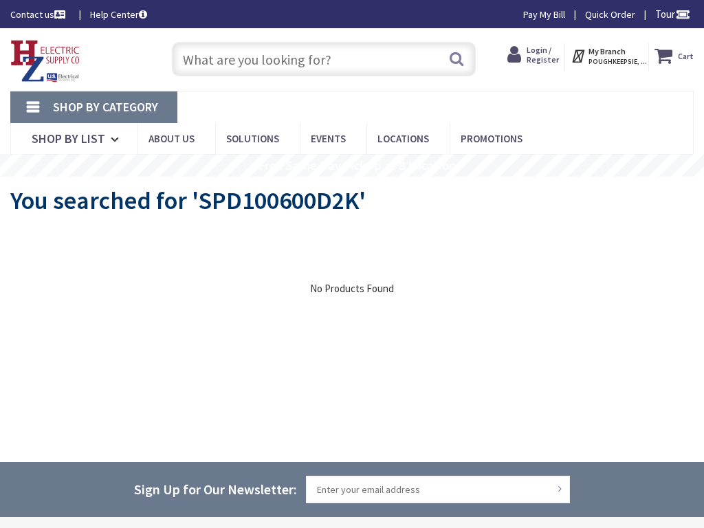
type input "[GEOGRAPHIC_DATA][PERSON_NAME], [GEOGRAPHIC_DATA]"
